Goal: Entertainment & Leisure: Consume media (video, audio)

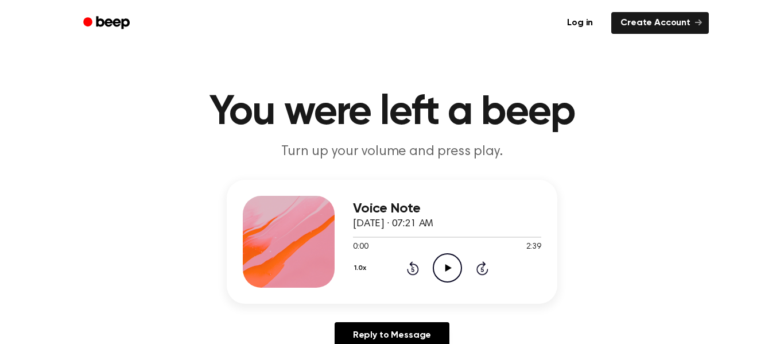
click at [440, 276] on icon "Play Audio" at bounding box center [447, 267] width 29 height 29
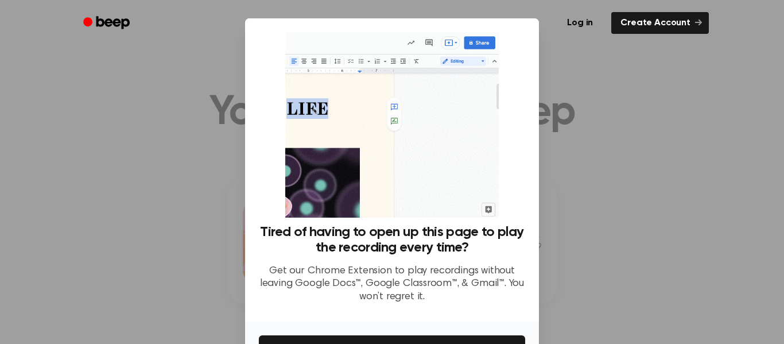
click at [606, 198] on div at bounding box center [392, 172] width 784 height 344
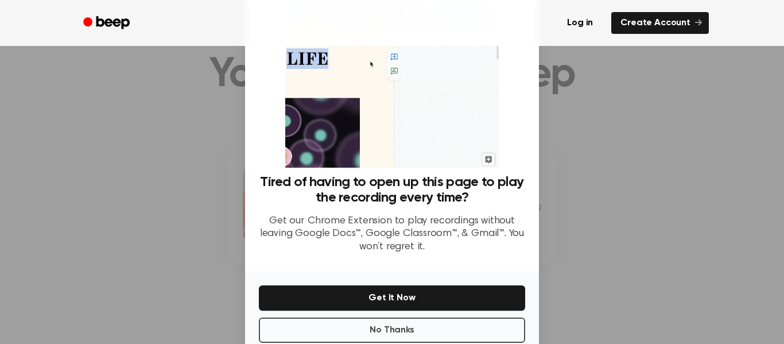
scroll to position [53, 0]
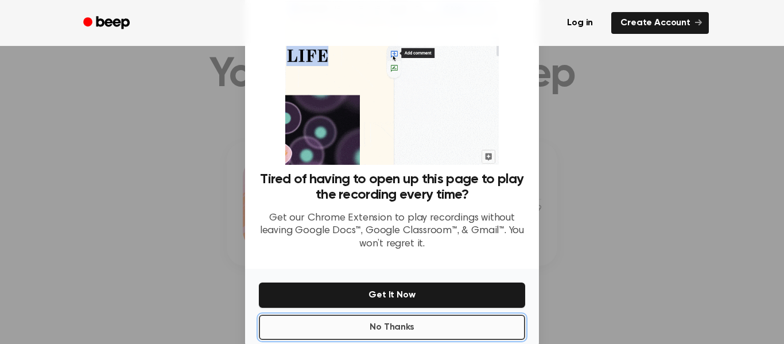
click at [464, 332] on button "No Thanks" at bounding box center [392, 327] width 266 height 25
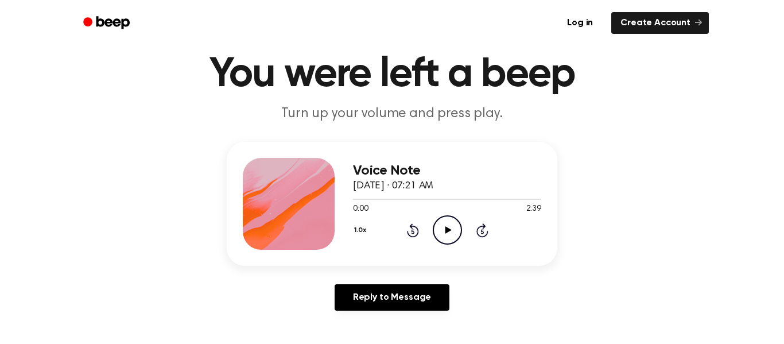
click at [454, 239] on icon "Play Audio" at bounding box center [447, 229] width 29 height 29
click at [412, 199] on div at bounding box center [447, 199] width 188 height 1
click at [430, 202] on div at bounding box center [447, 198] width 188 height 9
click at [439, 201] on div at bounding box center [447, 198] width 188 height 9
click at [448, 201] on div at bounding box center [447, 198] width 188 height 9
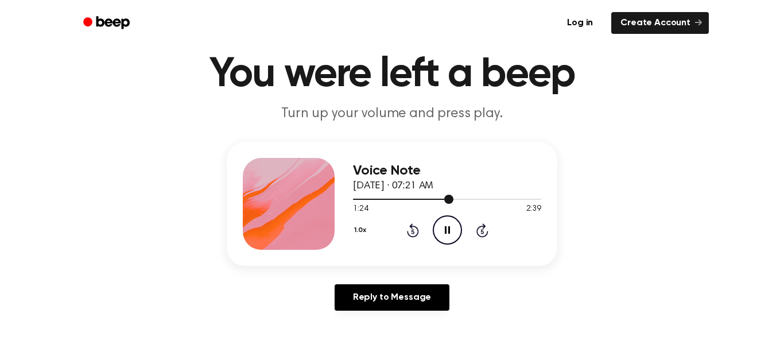
drag, startPoint x: 448, startPoint y: 201, endPoint x: 457, endPoint y: 202, distance: 8.1
click at [457, 202] on div at bounding box center [447, 198] width 188 height 9
click at [459, 202] on div at bounding box center [447, 198] width 188 height 9
click at [468, 202] on div at bounding box center [447, 198] width 188 height 9
click at [455, 229] on icon "Pause Audio" at bounding box center [447, 229] width 29 height 29
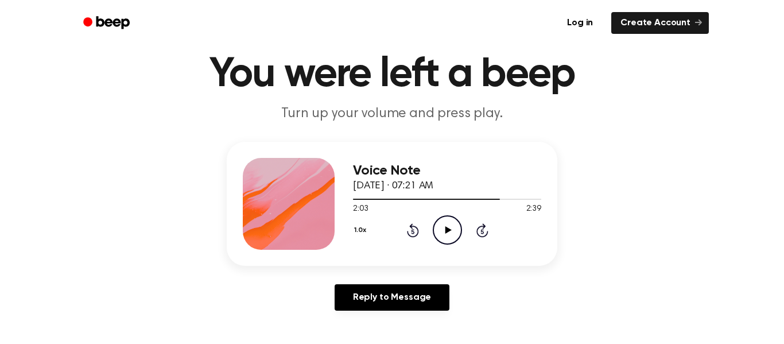
click at [455, 229] on icon "Play Audio" at bounding box center [447, 229] width 29 height 29
click at [353, 199] on div at bounding box center [447, 199] width 188 height 1
click at [439, 231] on icon "Play Audio" at bounding box center [447, 229] width 29 height 29
click at [440, 231] on icon "Pause Audio" at bounding box center [447, 229] width 29 height 29
drag, startPoint x: 446, startPoint y: 266, endPoint x: 442, endPoint y: 334, distance: 67.9
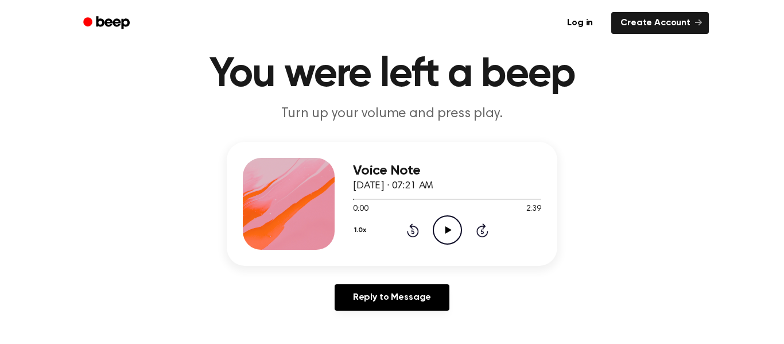
click at [446, 282] on div "Voice Note [DATE] · 07:21 AM 0:00 2:39 Your browser does not support the [objec…" at bounding box center [392, 231] width 757 height 178
click at [442, 230] on icon "Play Audio" at bounding box center [447, 229] width 29 height 29
click at [372, 199] on div at bounding box center [447, 199] width 188 height 1
click at [439, 227] on icon "Play Audio" at bounding box center [447, 229] width 29 height 29
click at [439, 227] on icon "Pause Audio" at bounding box center [447, 229] width 29 height 29
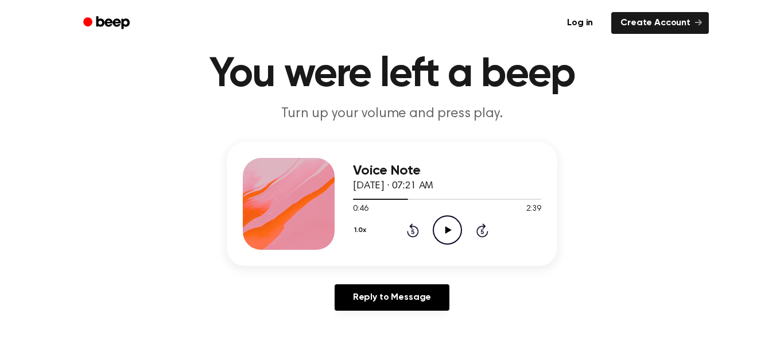
click at [439, 227] on icon "Play Audio" at bounding box center [447, 229] width 29 height 29
click at [439, 227] on icon "Pause Audio" at bounding box center [447, 229] width 29 height 29
click at [439, 227] on icon "Play Audio" at bounding box center [447, 229] width 29 height 29
click at [439, 227] on icon "Pause Audio" at bounding box center [447, 229] width 29 height 29
click at [439, 227] on icon "Play Audio" at bounding box center [447, 229] width 29 height 29
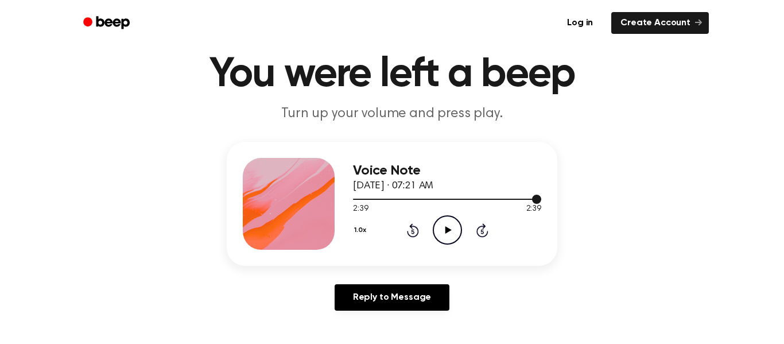
click at [377, 198] on div at bounding box center [447, 198] width 188 height 9
click at [364, 199] on div at bounding box center [365, 199] width 24 height 1
click at [369, 202] on div at bounding box center [447, 198] width 188 height 9
click at [373, 200] on div at bounding box center [447, 198] width 188 height 9
click at [364, 200] on span at bounding box center [368, 199] width 9 height 9
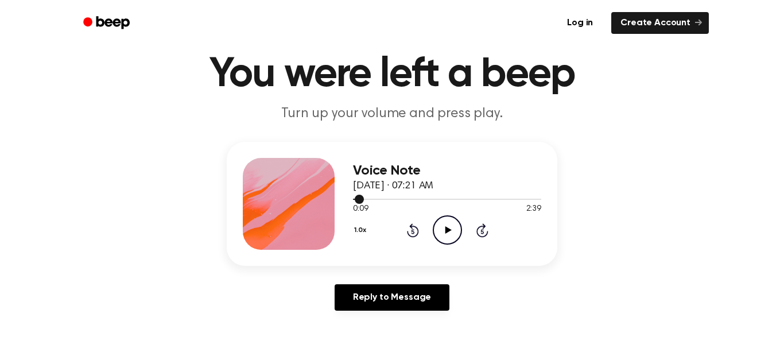
click at [366, 199] on div at bounding box center [447, 199] width 188 height 1
click at [368, 199] on div at bounding box center [447, 199] width 188 height 1
click at [370, 199] on div at bounding box center [447, 199] width 188 height 1
click at [369, 199] on span at bounding box center [365, 199] width 9 height 9
click at [369, 199] on div at bounding box center [447, 199] width 188 height 1
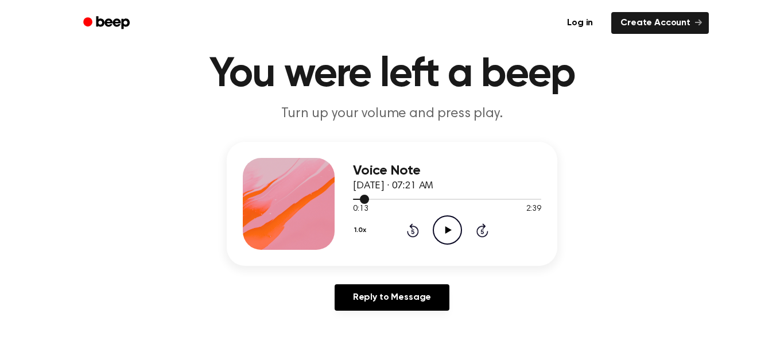
click at [373, 199] on div at bounding box center [447, 199] width 188 height 1
click at [369, 200] on span at bounding box center [368, 199] width 9 height 9
click at [369, 199] on div at bounding box center [447, 199] width 188 height 1
click at [372, 199] on div at bounding box center [447, 199] width 188 height 1
drag, startPoint x: 165, startPoint y: 183, endPoint x: 165, endPoint y: 172, distance: 10.4
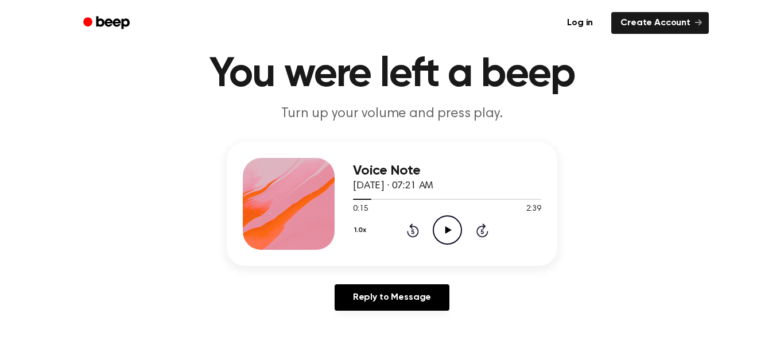
click at [165, 172] on div "Voice Note [DATE] · 07:21 AM 0:15 2:39 Your browser does not support the [objec…" at bounding box center [392, 231] width 757 height 178
click at [538, 11] on ul "Log in Create Account" at bounding box center [429, 23] width 560 height 26
